Goal: Information Seeking & Learning: Find contact information

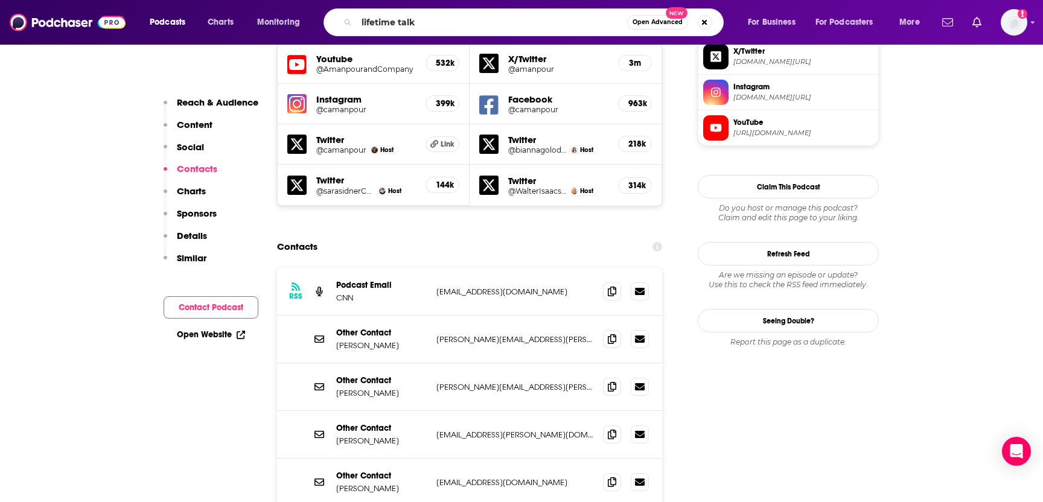
type input "lifetime talks"
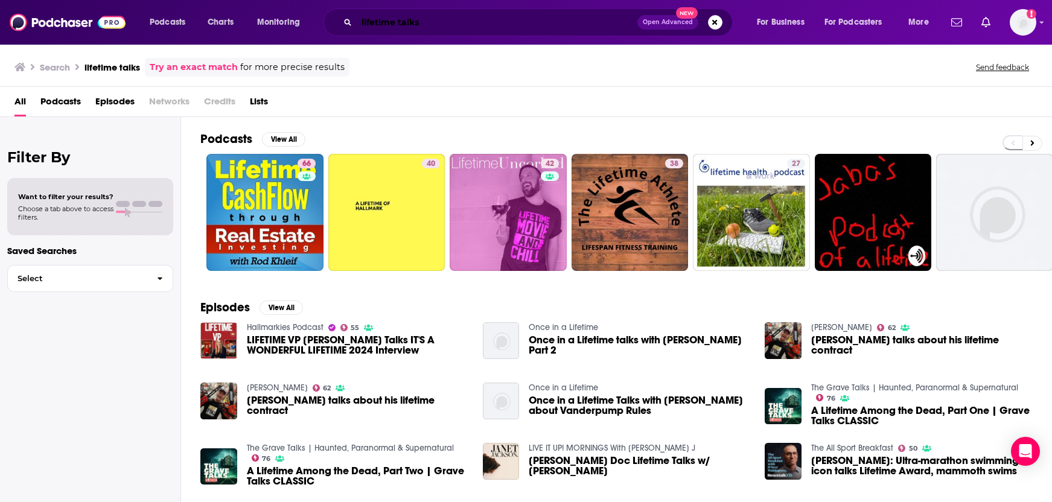
click at [374, 25] on input "lifetime talks" at bounding box center [497, 22] width 281 height 19
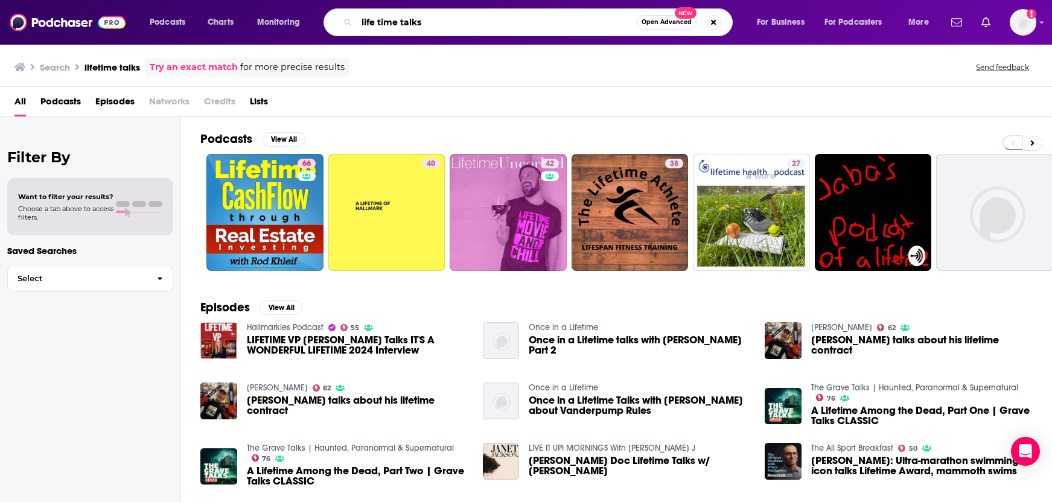
click at [433, 20] on input "life time talks" at bounding box center [496, 22] width 279 height 19
type input "life time talks"
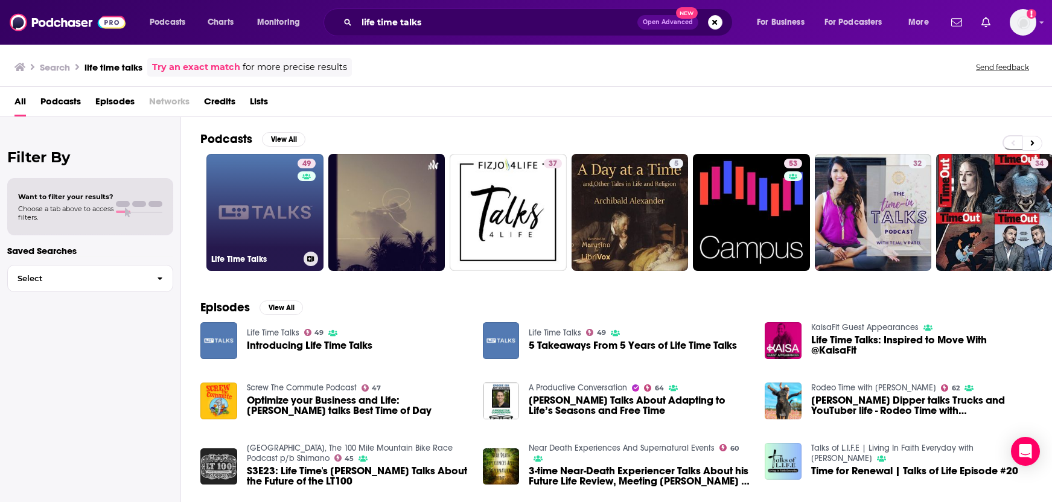
click at [254, 231] on link "49 Life Time Talks" at bounding box center [264, 212] width 117 height 117
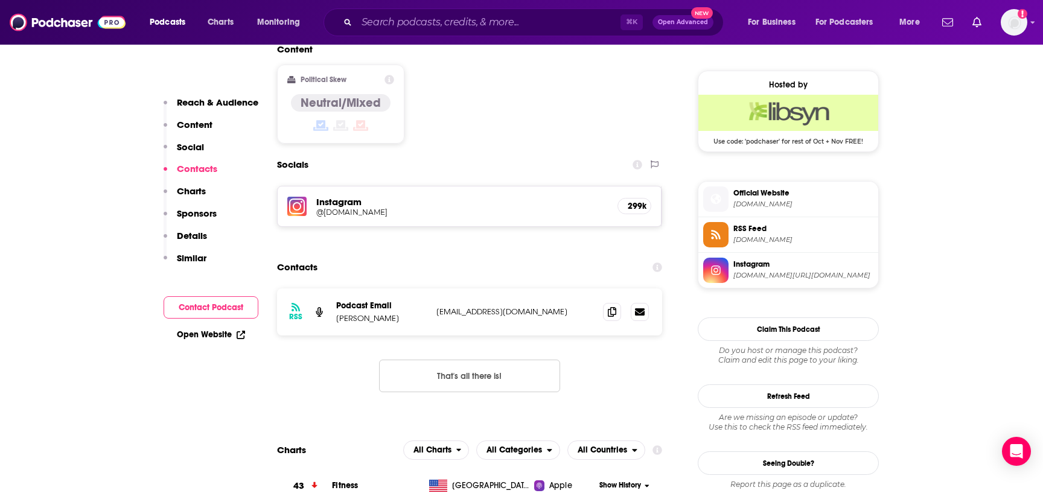
scroll to position [867, 0]
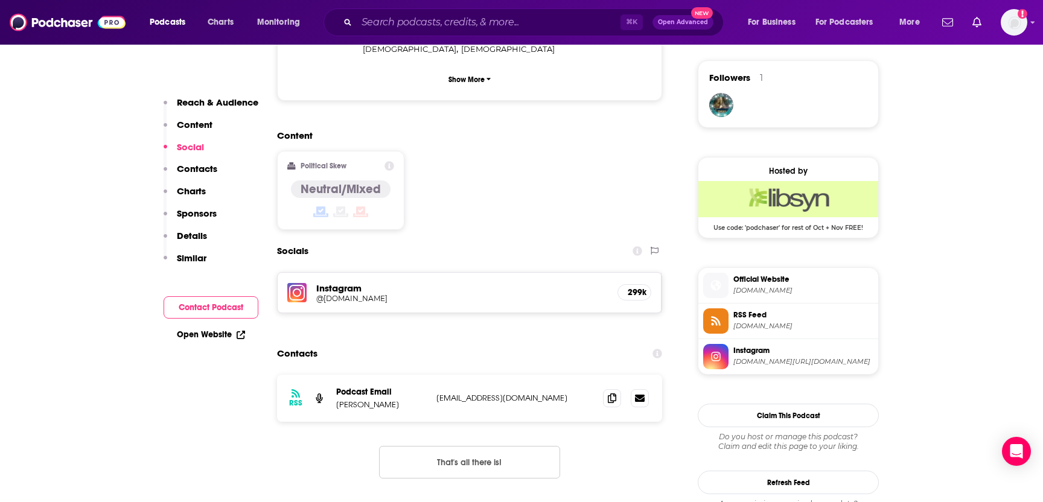
click at [443, 294] on h5 "@[DOMAIN_NAME]" at bounding box center [412, 298] width 193 height 9
click at [425, 22] on input "Search podcasts, credits, & more..." at bounding box center [489, 22] width 264 height 19
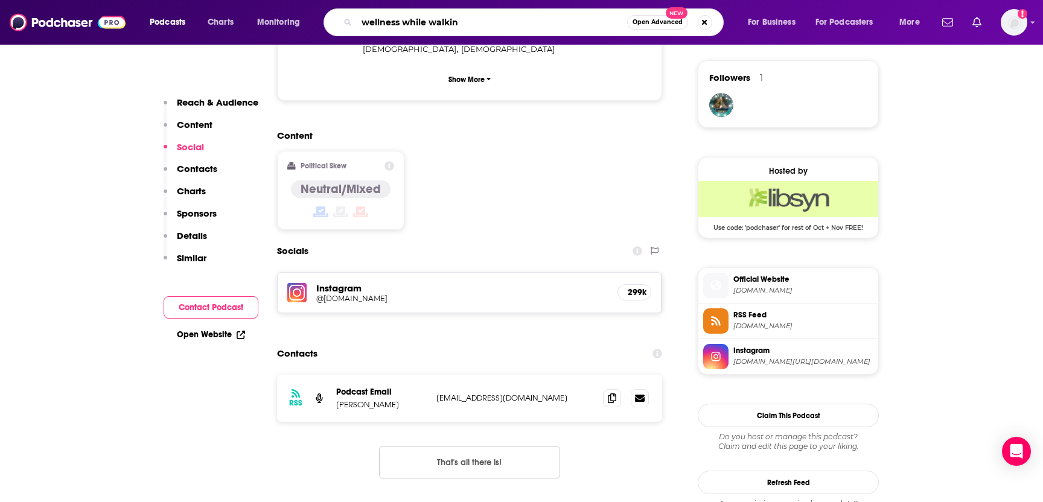
type input "wellness while walking"
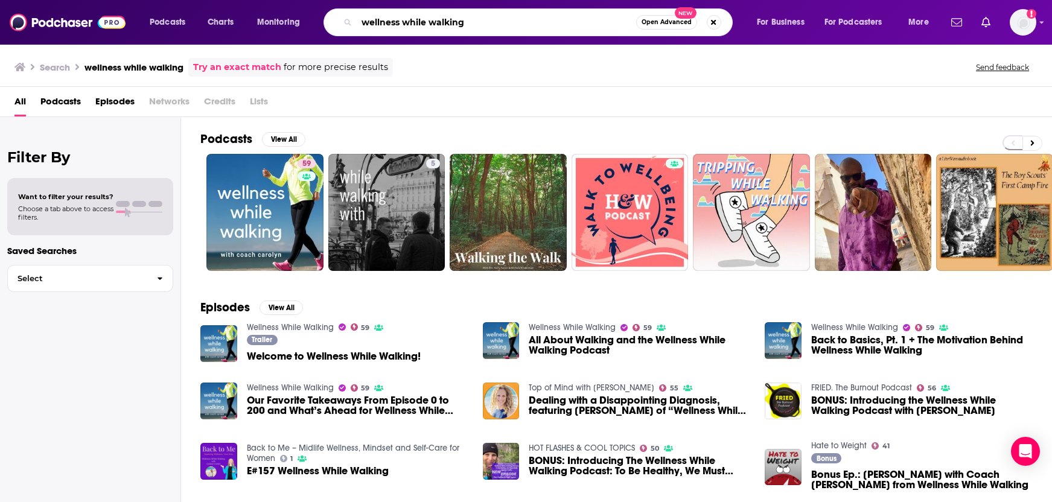
click at [390, 21] on input "wellness while walking" at bounding box center [496, 22] width 279 height 19
click at [391, 21] on input "wellness while walking" at bounding box center [496, 22] width 279 height 19
type input "verywell mind podcast"
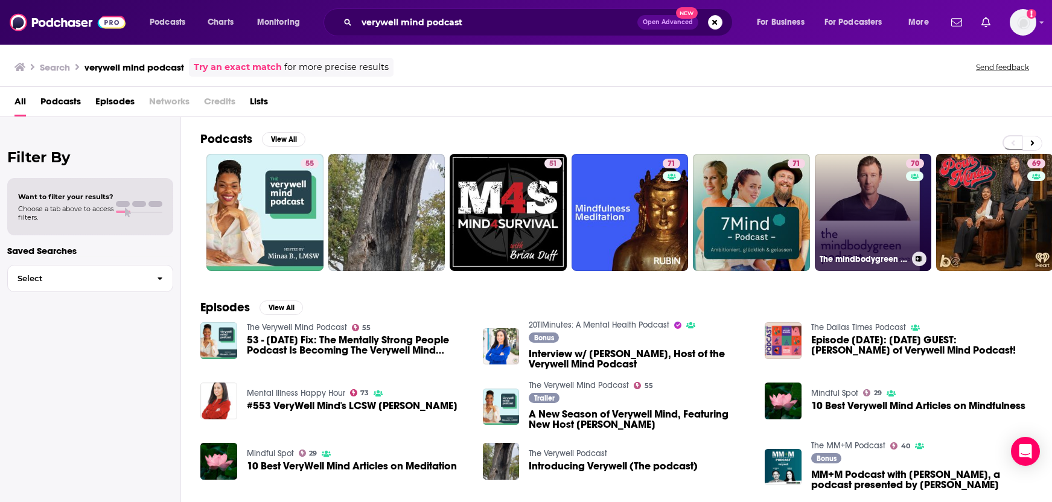
click at [875, 232] on link "70 The mindbodygreen Podcast" at bounding box center [873, 212] width 117 height 117
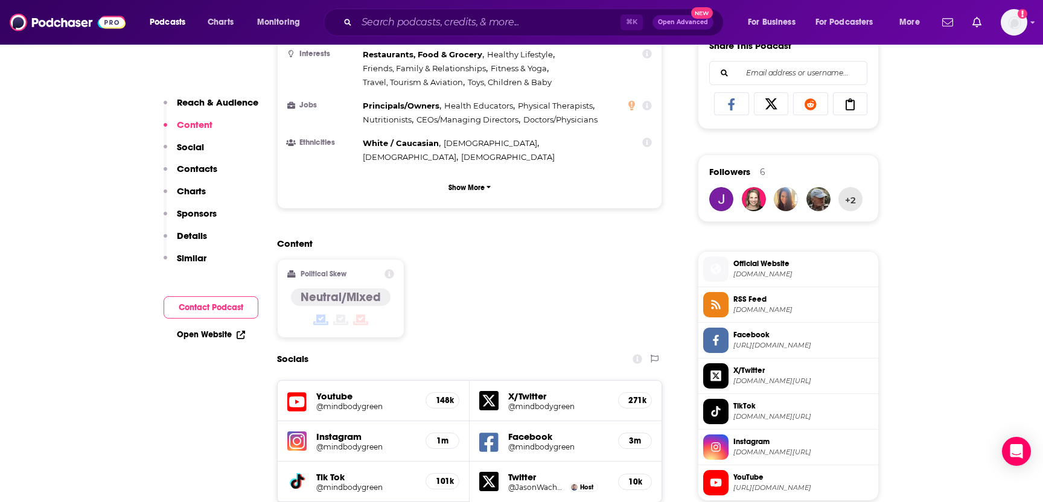
scroll to position [794, 0]
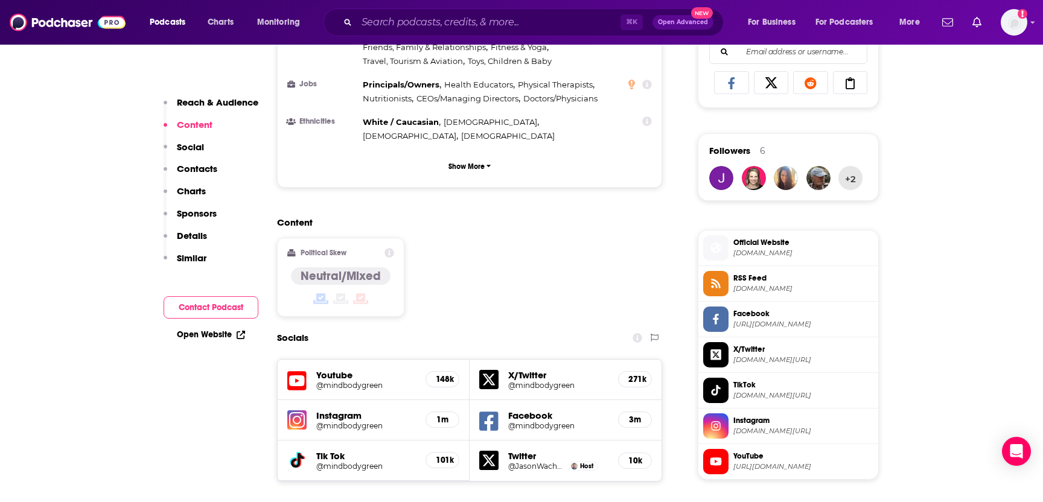
click at [186, 171] on p "Contacts" at bounding box center [197, 168] width 40 height 11
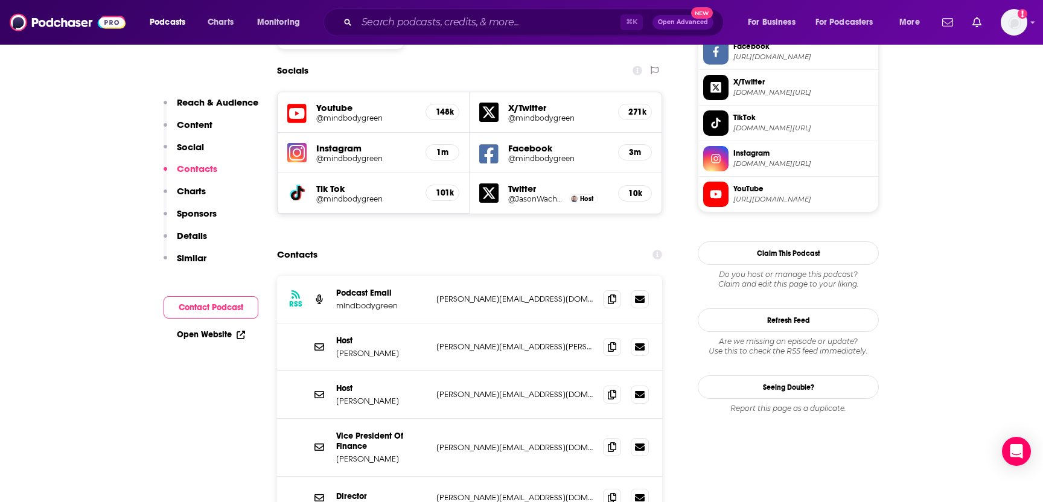
scroll to position [1078, 0]
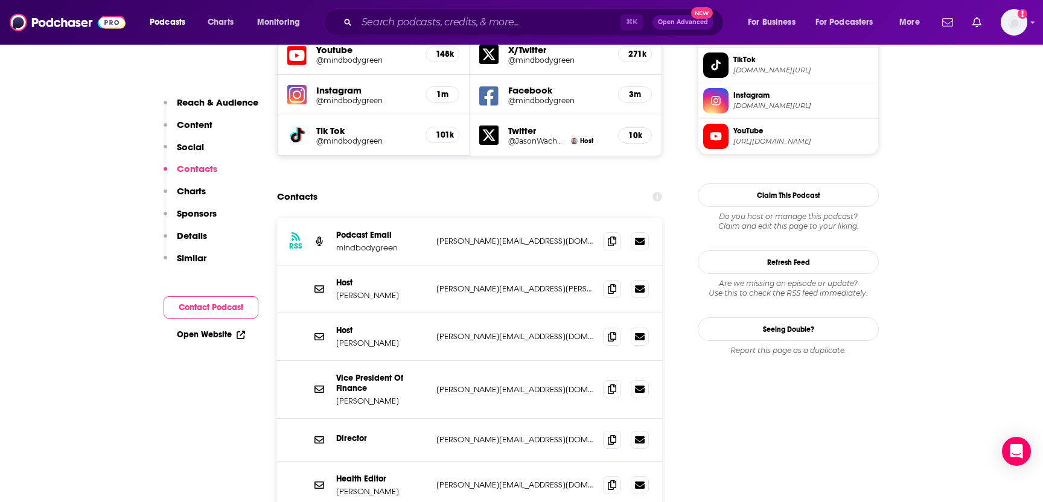
scroll to position [1116, 0]
